Goal: Task Accomplishment & Management: Complete application form

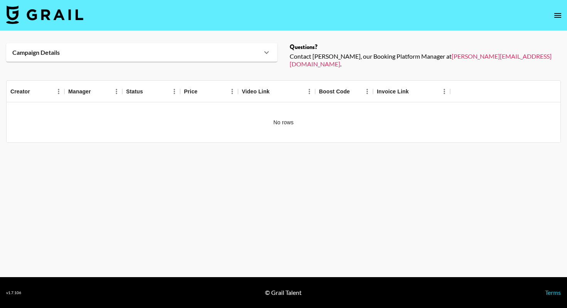
click at [235, 167] on main "Campaign Details Details Questions? Contact [PERSON_NAME], our Booking Platform…" at bounding box center [283, 154] width 567 height 246
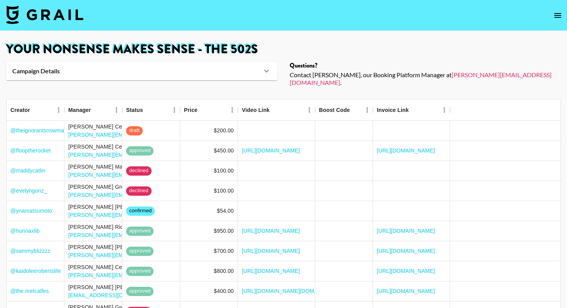
click at [41, 15] on img at bounding box center [44, 14] width 77 height 19
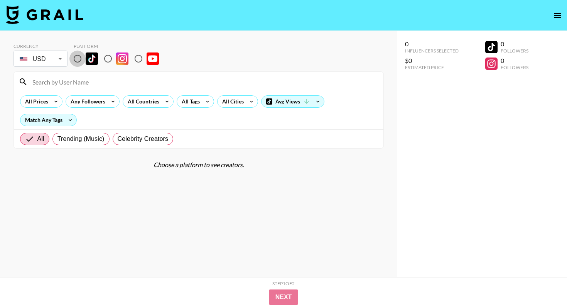
click at [75, 58] on input "radio" at bounding box center [77, 59] width 16 height 16
radio input "true"
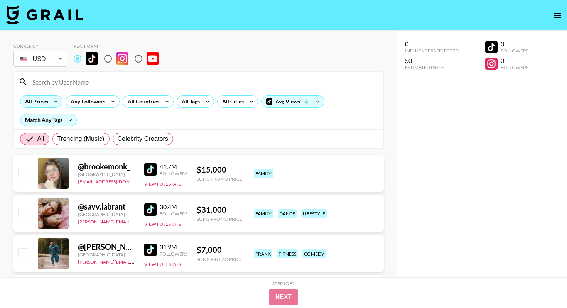
click at [46, 101] on div "All Prices" at bounding box center [34, 102] width 29 height 12
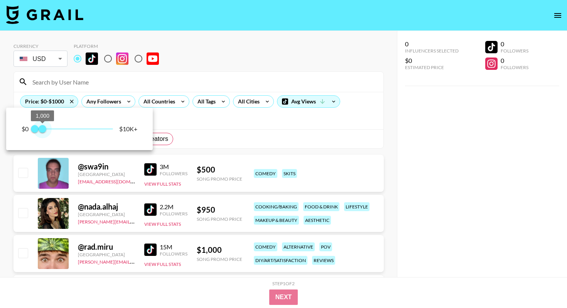
type input "750"
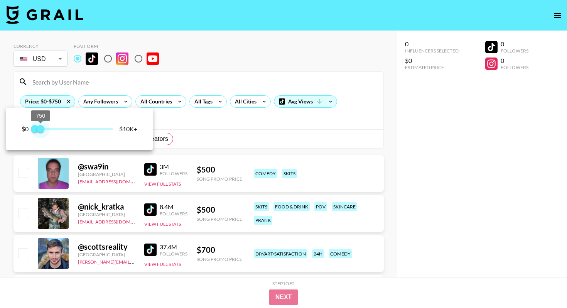
drag, startPoint x: 112, startPoint y: 127, endPoint x: 41, endPoint y: 130, distance: 71.1
click at [41, 130] on span "750" at bounding box center [41, 129] width 8 height 8
click at [213, 68] on div at bounding box center [283, 154] width 567 height 308
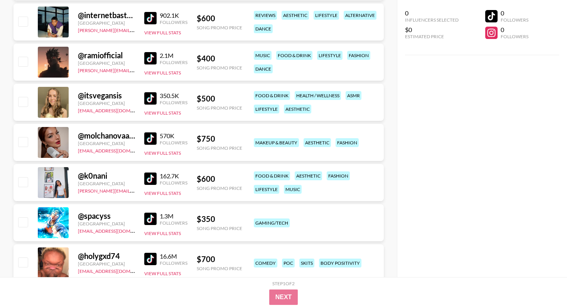
scroll to position [480, 0]
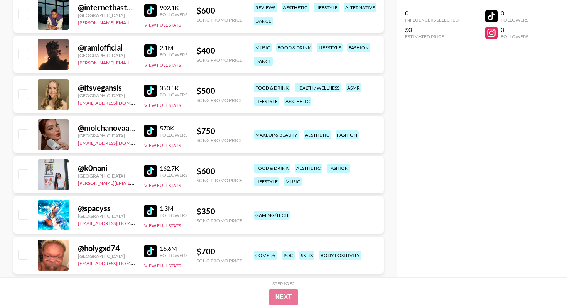
click at [146, 90] on img at bounding box center [150, 91] width 12 height 12
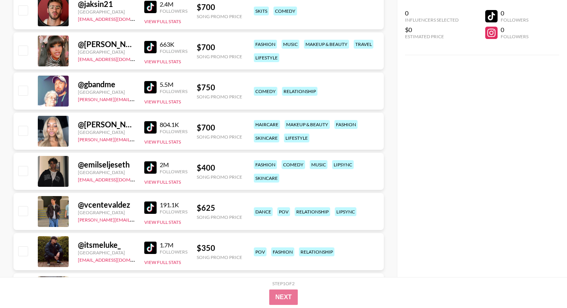
scroll to position [2050, 0]
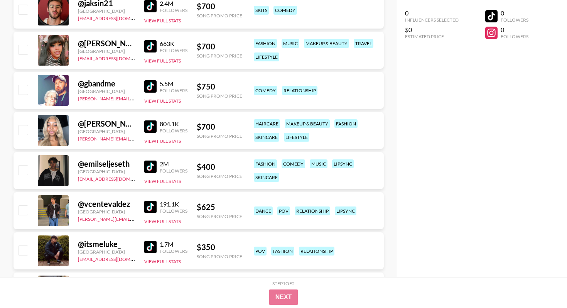
click at [149, 86] on img at bounding box center [150, 86] width 12 height 12
click at [25, 91] on input "checkbox" at bounding box center [22, 89] width 9 height 9
checkbox input "true"
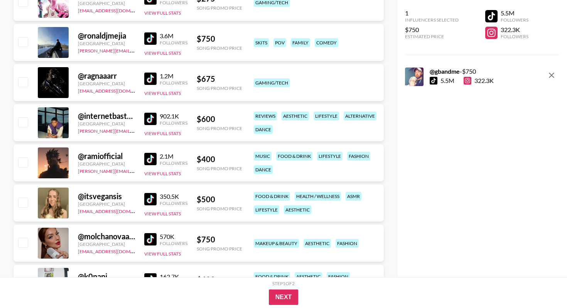
scroll to position [0, 0]
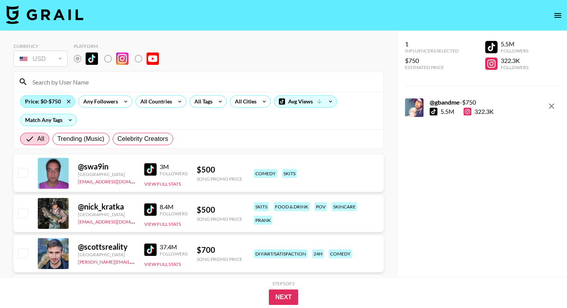
click at [44, 102] on div "Price: $0-$750" at bounding box center [47, 102] width 54 height 12
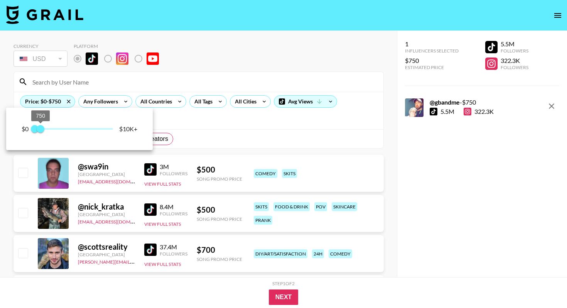
type input "500"
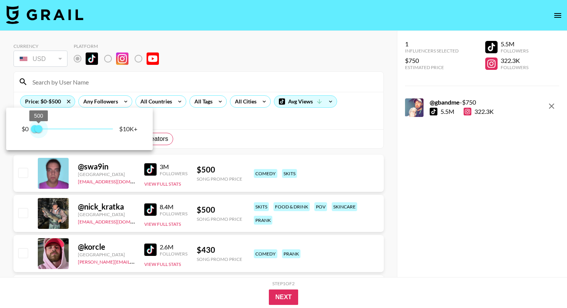
click at [39, 130] on span "500" at bounding box center [39, 129] width 8 height 8
click at [239, 126] on div at bounding box center [283, 154] width 567 height 308
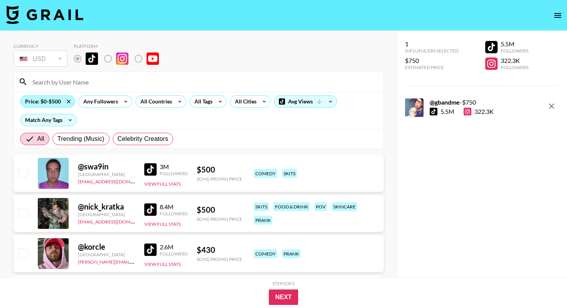
click at [51, 100] on div "Price: $0-$500" at bounding box center [47, 102] width 54 height 12
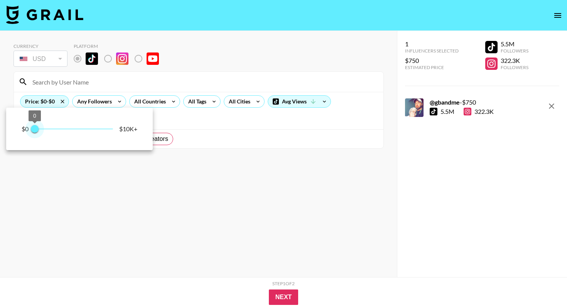
type input "250"
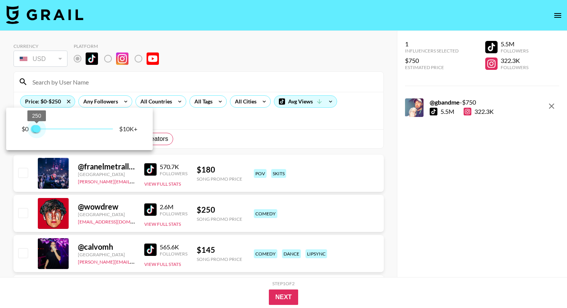
click at [36, 128] on span "250" at bounding box center [37, 129] width 8 height 8
click at [220, 117] on div at bounding box center [283, 154] width 567 height 308
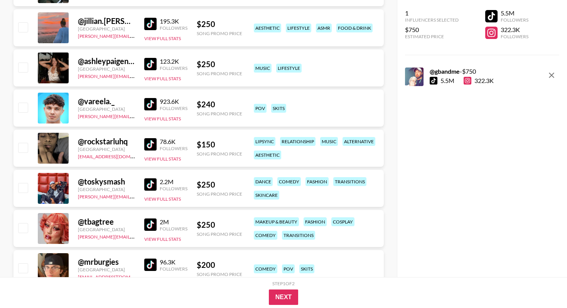
scroll to position [347, 0]
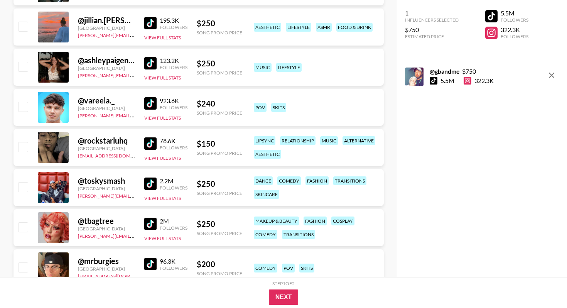
click at [153, 64] on img at bounding box center [150, 63] width 12 height 12
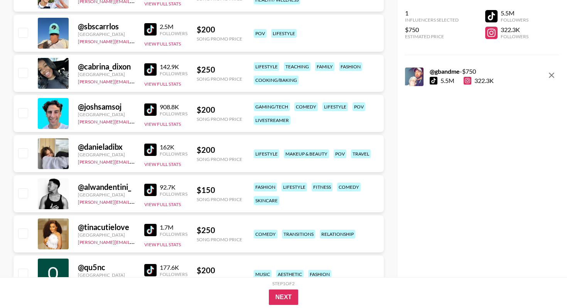
scroll to position [671, 0]
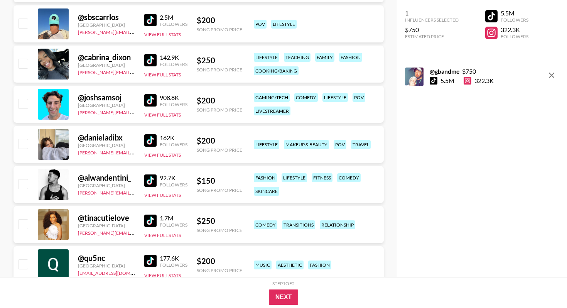
click at [146, 102] on img at bounding box center [150, 100] width 12 height 12
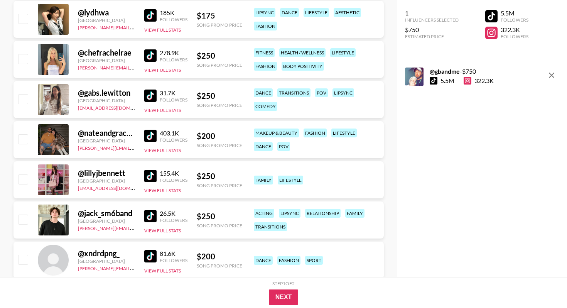
scroll to position [1081, 0]
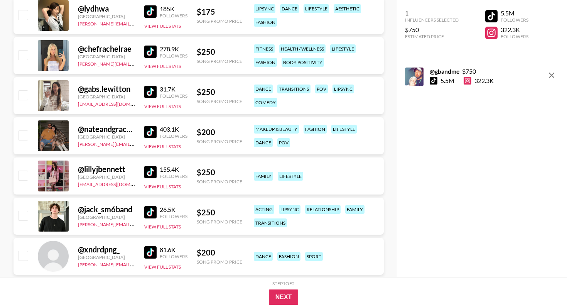
click at [149, 51] on img at bounding box center [150, 52] width 12 height 12
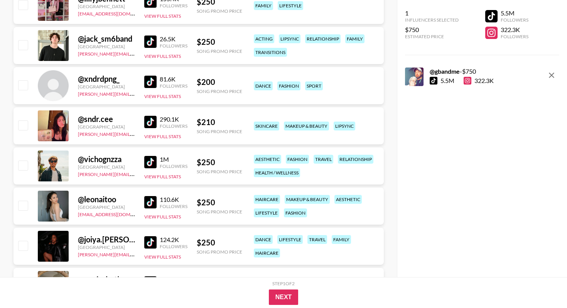
scroll to position [1262, 0]
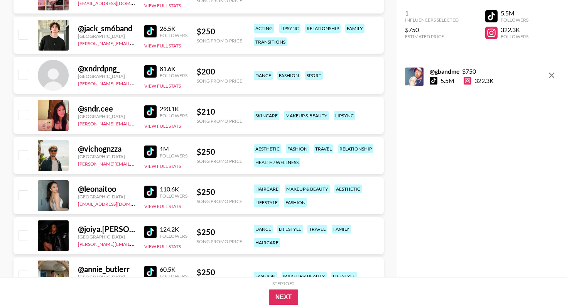
click at [146, 152] on img at bounding box center [150, 152] width 12 height 12
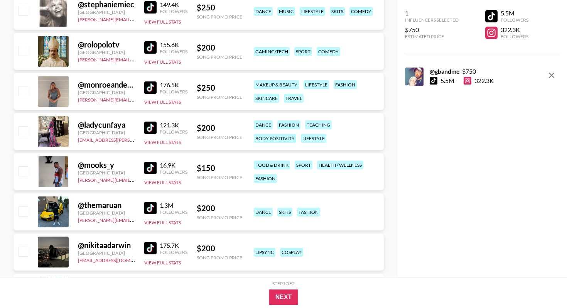
scroll to position [1770, 0]
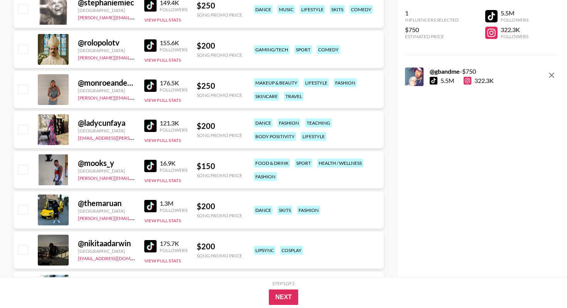
click at [152, 83] on img at bounding box center [150, 86] width 12 height 12
click at [26, 87] on input "checkbox" at bounding box center [22, 88] width 9 height 9
checkbox input "true"
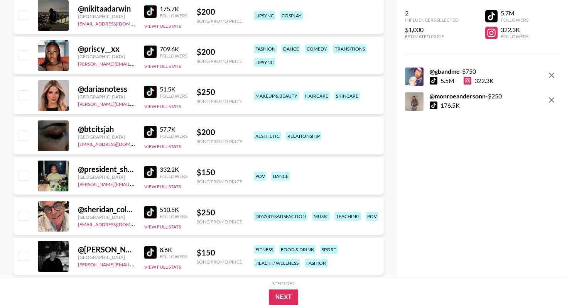
scroll to position [2009, 0]
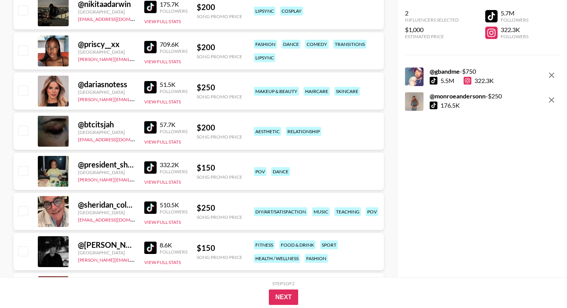
click at [153, 88] on img at bounding box center [150, 87] width 12 height 12
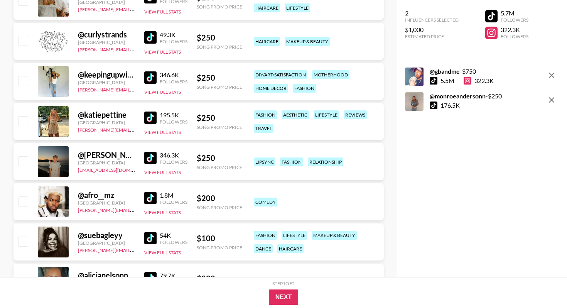
scroll to position [2382, 0]
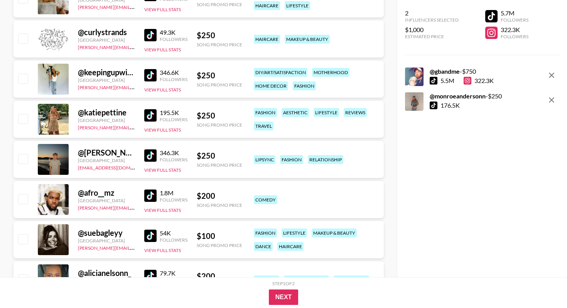
click at [147, 74] on img at bounding box center [150, 75] width 12 height 12
click at [149, 118] on img at bounding box center [150, 115] width 12 height 12
click at [283, 303] on button "Next" at bounding box center [284, 296] width 30 height 15
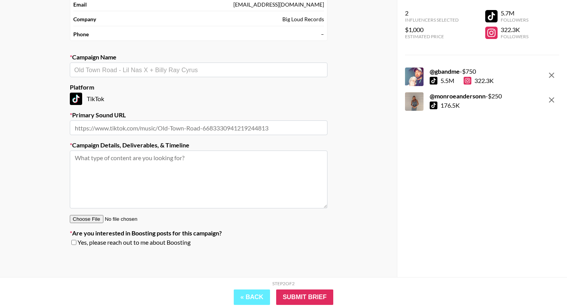
scroll to position [0, 0]
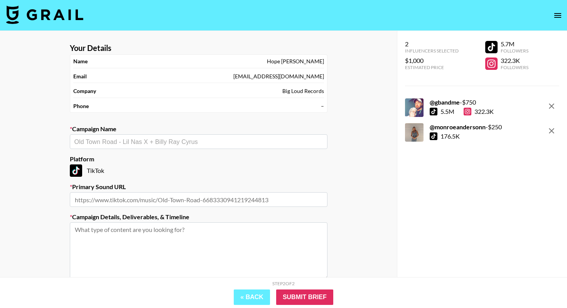
click at [152, 141] on input "text" at bounding box center [198, 141] width 249 height 9
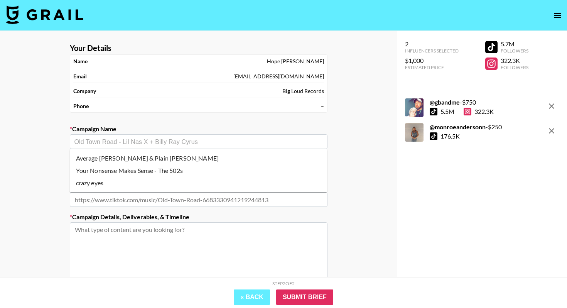
click at [150, 169] on li "Your Nonsense Makes Sense - The 502s" at bounding box center [199, 170] width 258 height 12
type input "Your Nonsense Makes Sense - The 502s"
type input "https://www.tiktok.com/music/Your-Nonsense-Makes-Sense-7543814144458590225"
type textarea "TikTok -- TikTok -- Creative Brief: Create a montage of videos about someone yo…"
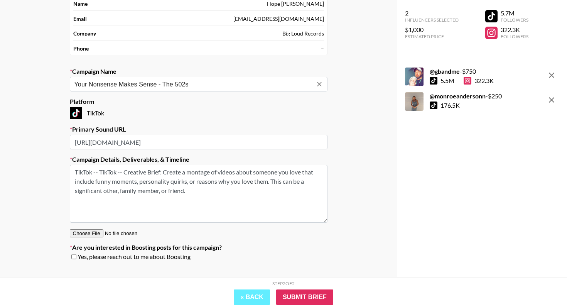
scroll to position [72, 0]
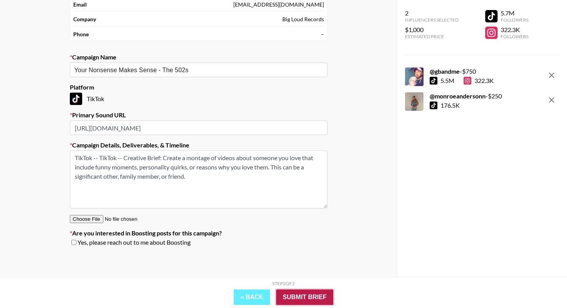
click at [303, 300] on input "Submit Brief" at bounding box center [304, 296] width 57 height 15
